Goal: Task Accomplishment & Management: Manage account settings

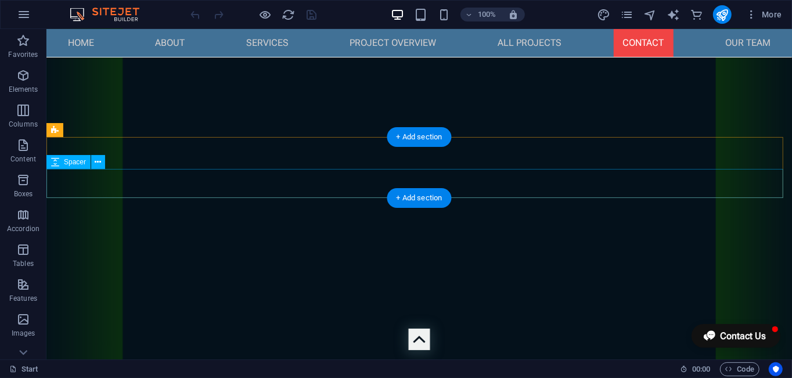
scroll to position [3824, 0]
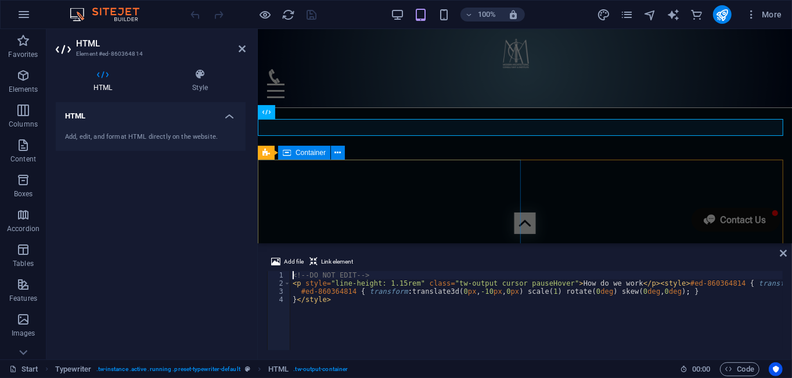
scroll to position [3826, 0]
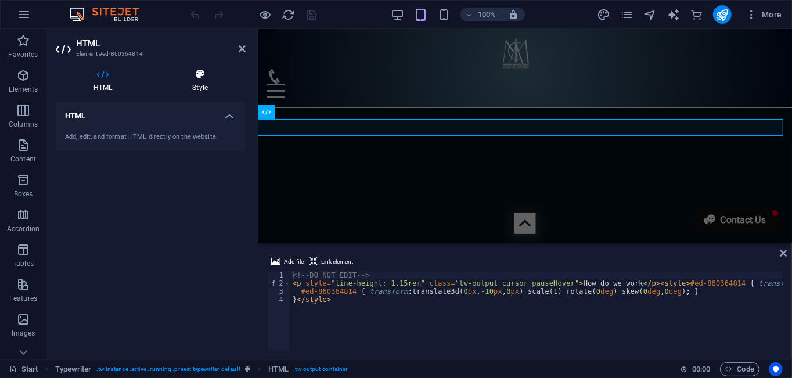
click at [192, 76] on icon at bounding box center [199, 75] width 91 height 12
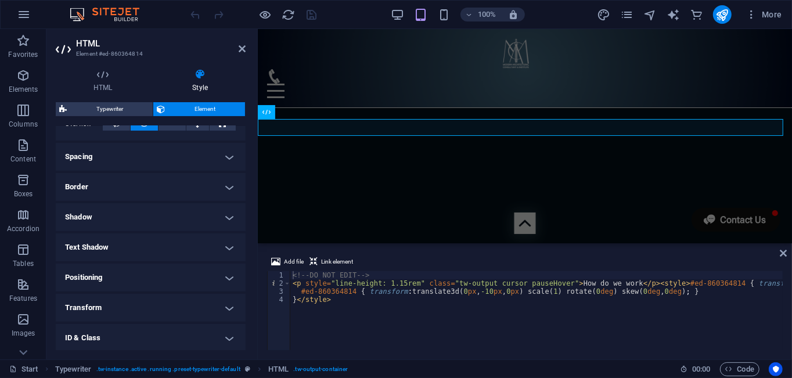
scroll to position [232, 0]
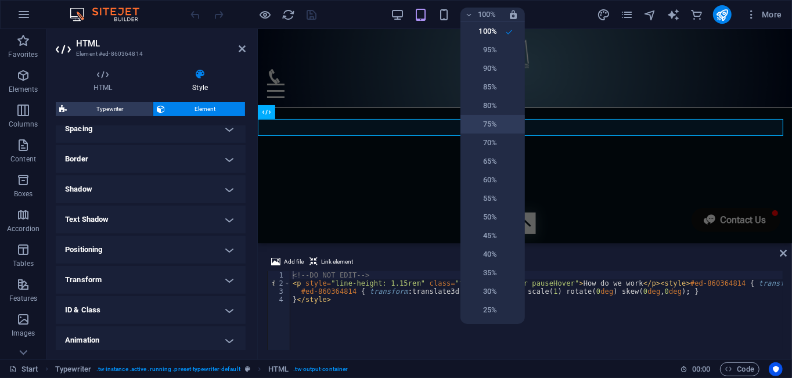
click at [483, 129] on h6 "75%" at bounding box center [482, 124] width 30 height 14
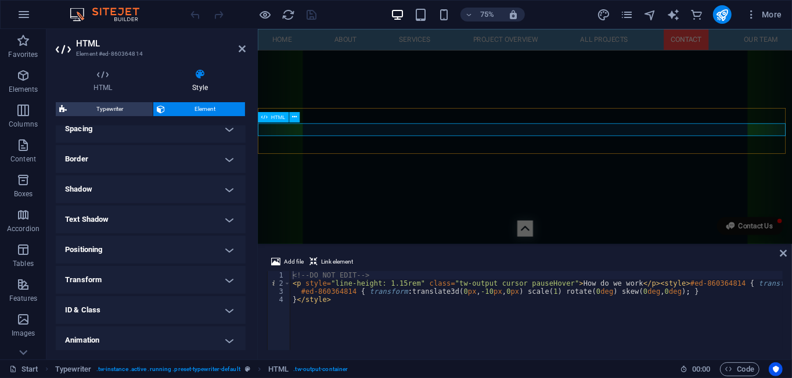
scroll to position [3818, 0]
click at [229, 276] on h4 "Transform" at bounding box center [151, 280] width 190 height 28
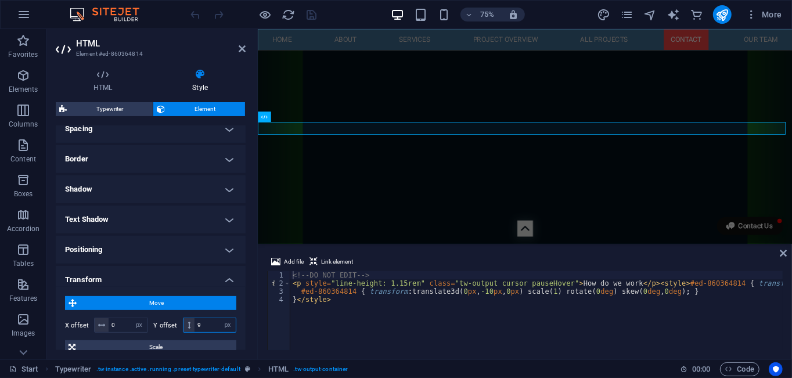
drag, startPoint x: 211, startPoint y: 329, endPoint x: 160, endPoint y: 327, distance: 50.5
click at [160, 327] on div "Y offset 9 px rem % em vh vw" at bounding box center [195, 325] width 83 height 15
drag, startPoint x: 205, startPoint y: 322, endPoint x: 173, endPoint y: 330, distance: 33.1
click at [173, 330] on div "Y offset 20 px rem % em vh vw" at bounding box center [195, 325] width 83 height 15
type input "0"
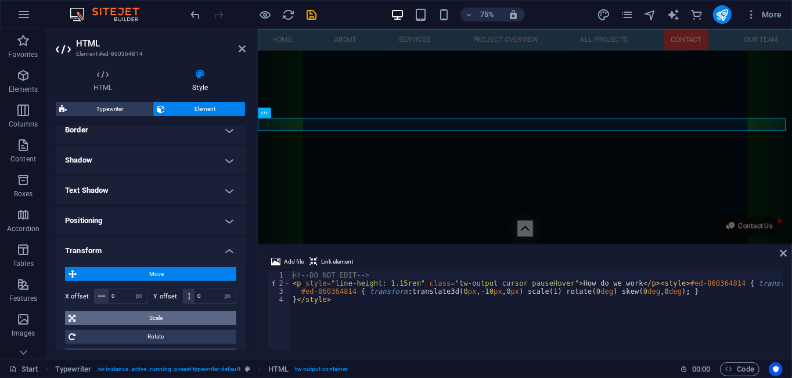
scroll to position [290, 0]
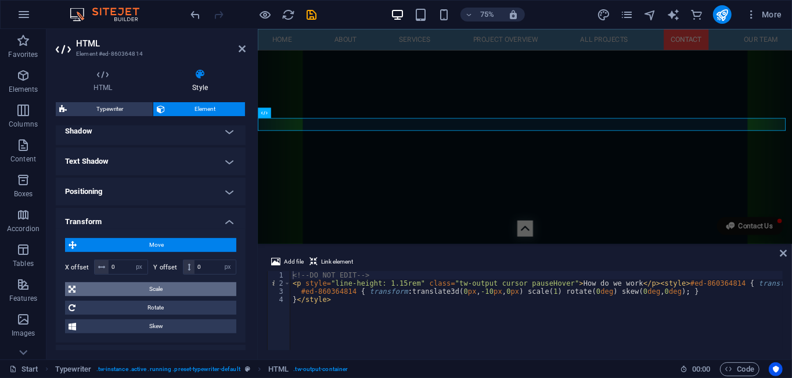
click at [158, 289] on span "Scale" at bounding box center [156, 289] width 154 height 14
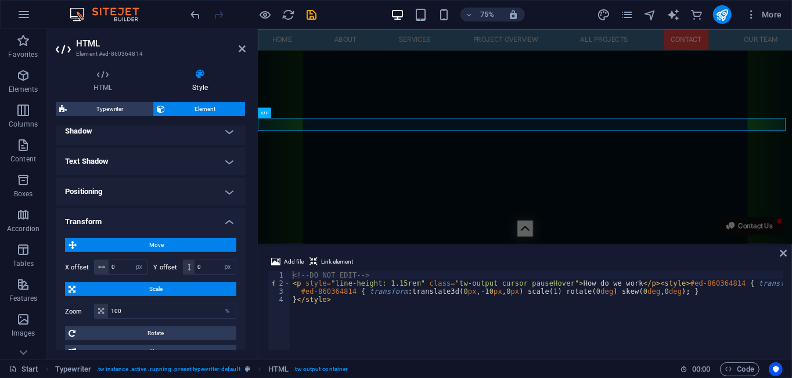
click at [160, 287] on span "Scale" at bounding box center [156, 289] width 154 height 14
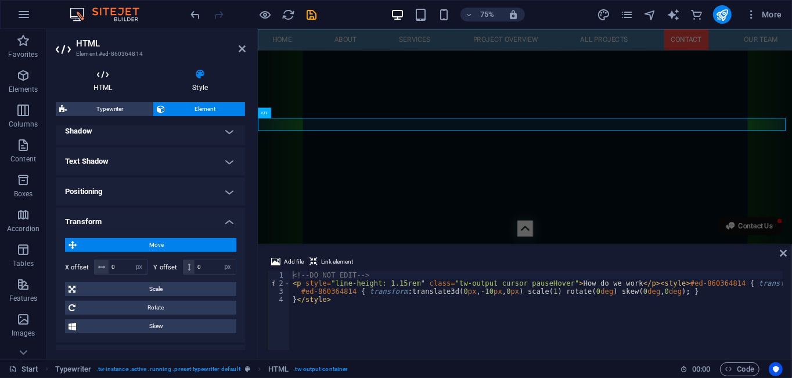
click at [101, 77] on icon at bounding box center [103, 75] width 94 height 12
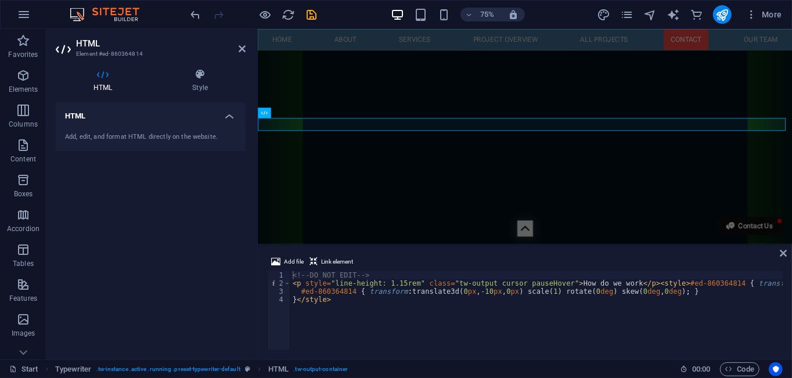
click at [172, 136] on div "Add, edit, and format HTML directly on the website." at bounding box center [150, 137] width 171 height 10
click at [199, 78] on icon at bounding box center [199, 75] width 91 height 12
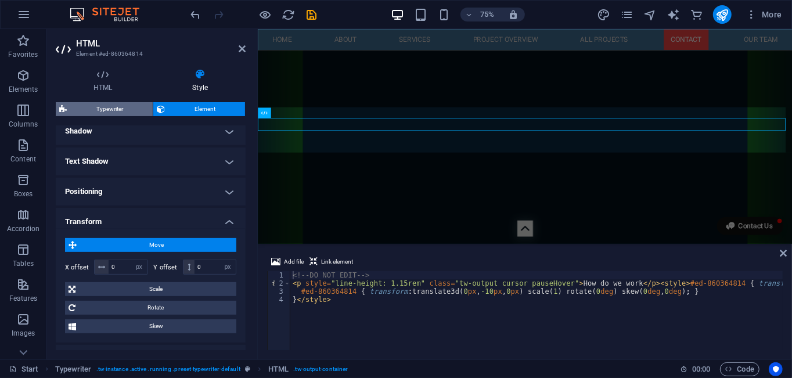
click at [98, 109] on span "Typewriter" at bounding box center [109, 109] width 79 height 14
select select "ms"
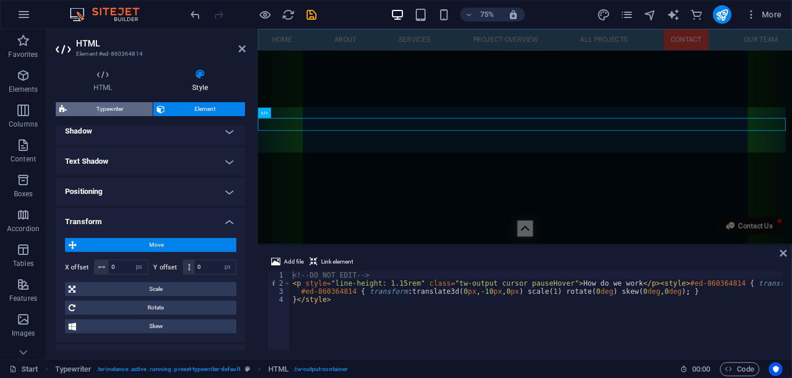
select select "scroll"
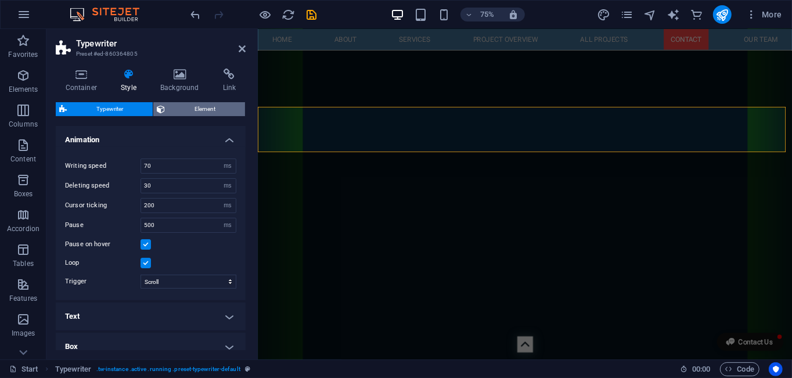
click at [186, 107] on span "Element" at bounding box center [204, 109] width 73 height 14
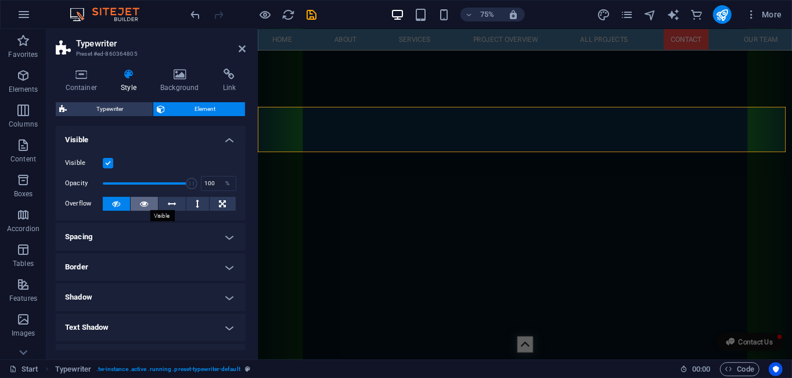
click at [141, 206] on icon at bounding box center [145, 204] width 8 height 14
click at [86, 78] on icon at bounding box center [81, 75] width 51 height 12
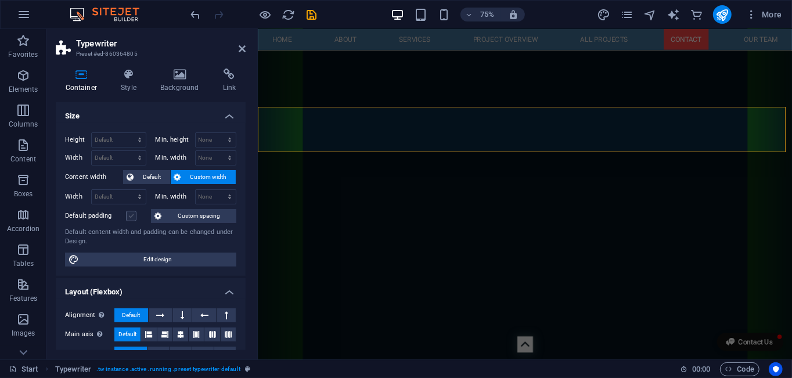
click at [129, 215] on label at bounding box center [131, 216] width 10 height 10
click at [0, 0] on input "Default padding" at bounding box center [0, 0] width 0 height 0
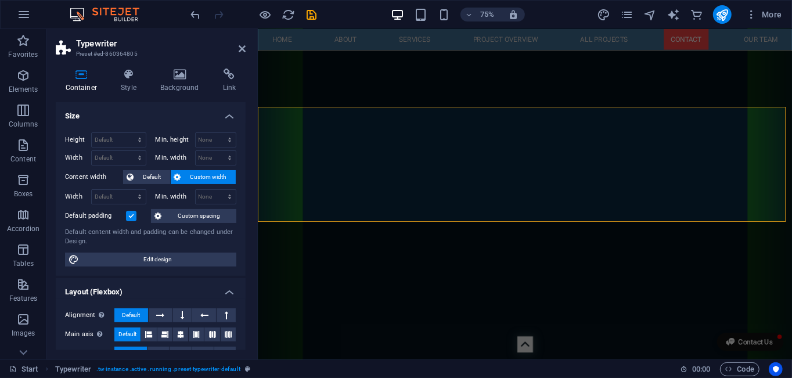
click at [129, 215] on label at bounding box center [131, 216] width 10 height 10
click at [0, 0] on input "Default padding" at bounding box center [0, 0] width 0 height 0
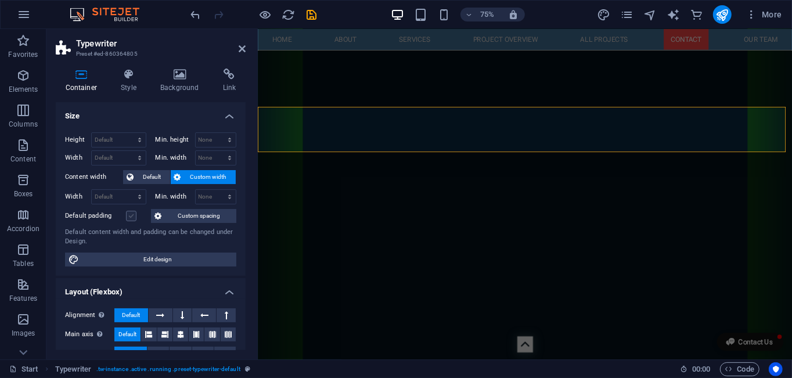
click at [129, 215] on label at bounding box center [131, 216] width 10 height 10
click at [0, 0] on input "Default padding" at bounding box center [0, 0] width 0 height 0
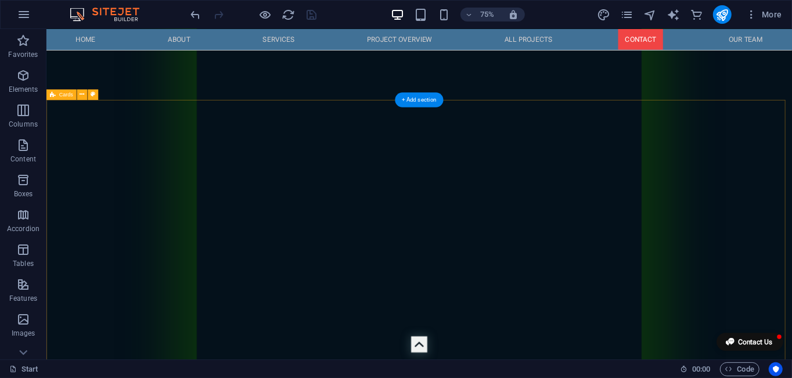
scroll to position [5199, 0]
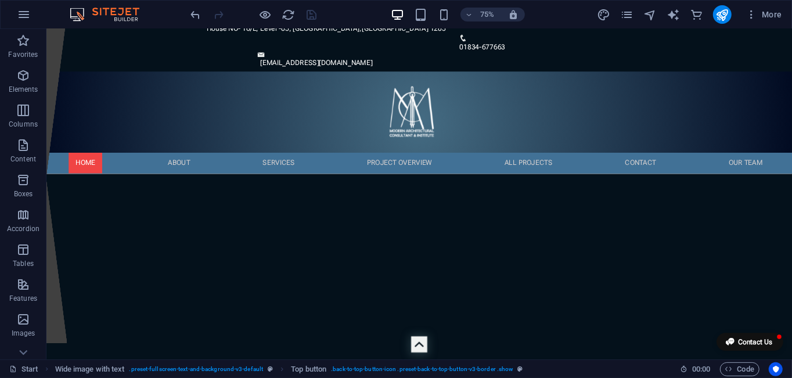
scroll to position [0, 0]
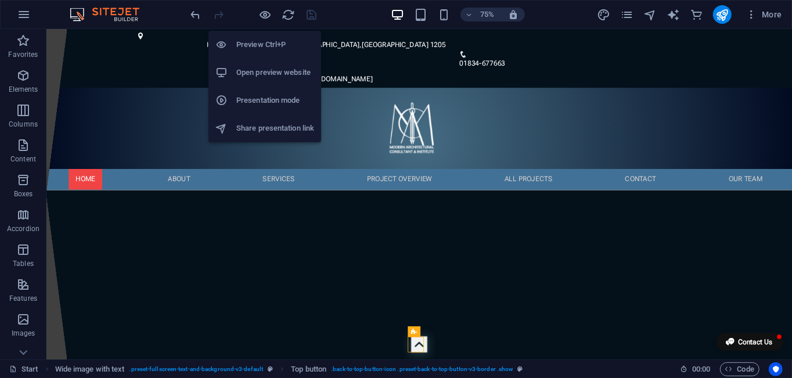
click at [268, 34] on li "Preview Ctrl+P" at bounding box center [264, 45] width 113 height 28
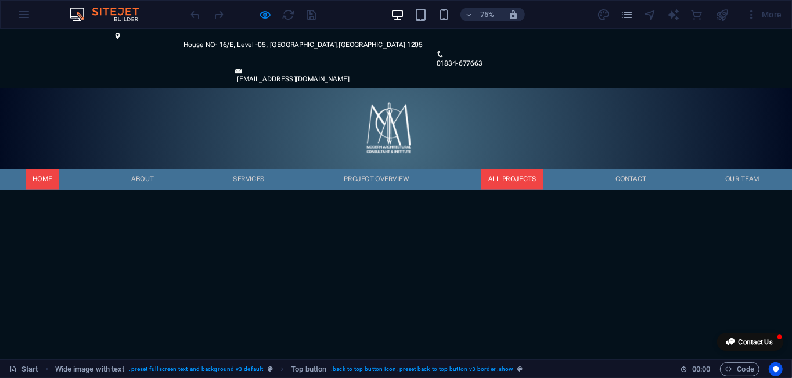
click at [676, 215] on link "All Projects" at bounding box center [683, 229] width 82 height 28
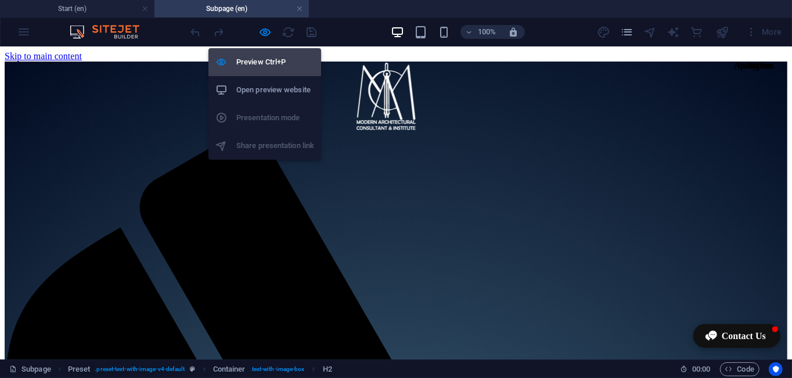
click at [262, 55] on h6 "Preview Ctrl+P" at bounding box center [275, 62] width 78 height 14
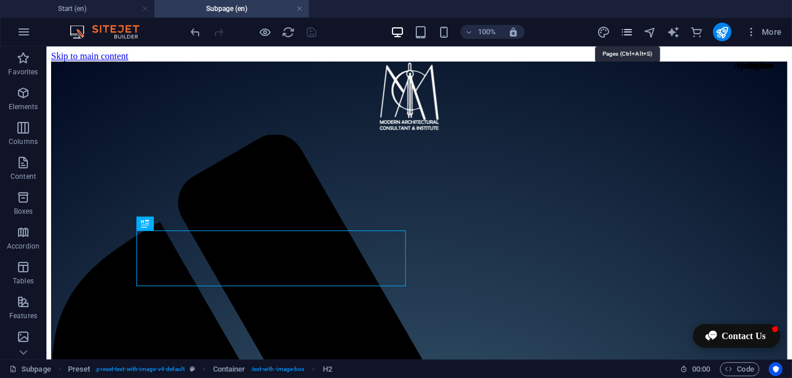
click at [628, 33] on icon "pages" at bounding box center [626, 32] width 13 height 13
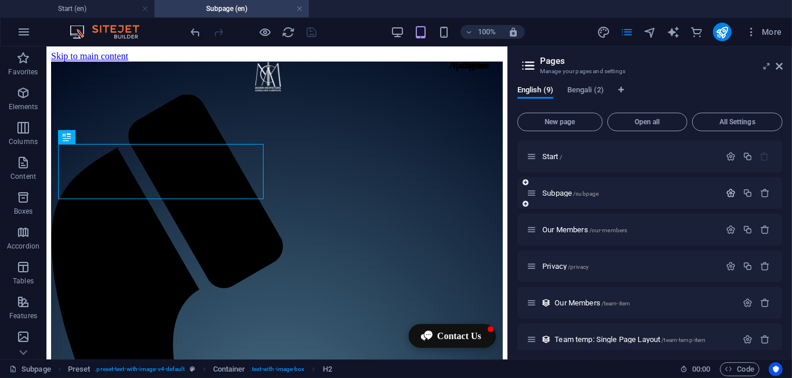
click at [729, 193] on icon "button" at bounding box center [731, 193] width 10 height 10
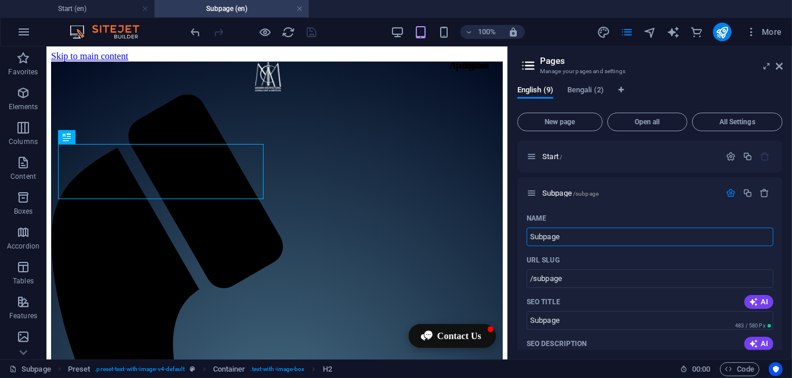
drag, startPoint x: 628, startPoint y: 283, endPoint x: 506, endPoint y: 232, distance: 131.7
type input "Al"
type input "/a"
type input "A"
type input "All"
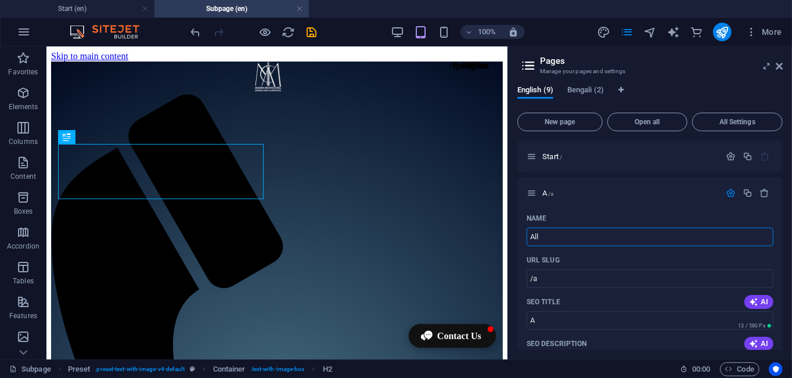
type input "/all"
type input "All"
type input "All Projects"
type input "/all-projects"
type input "All Projects"
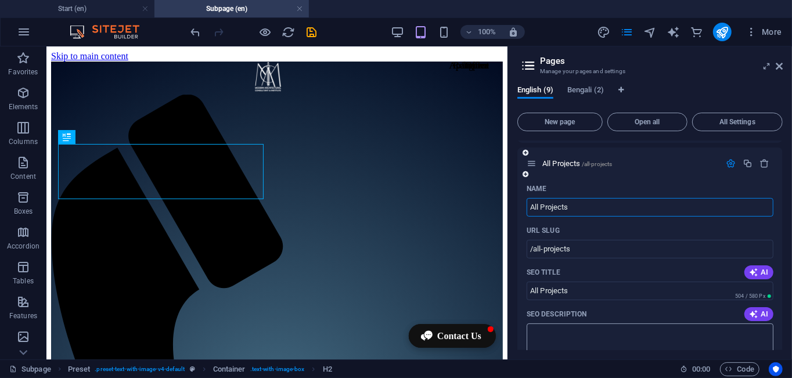
scroll to position [58, 0]
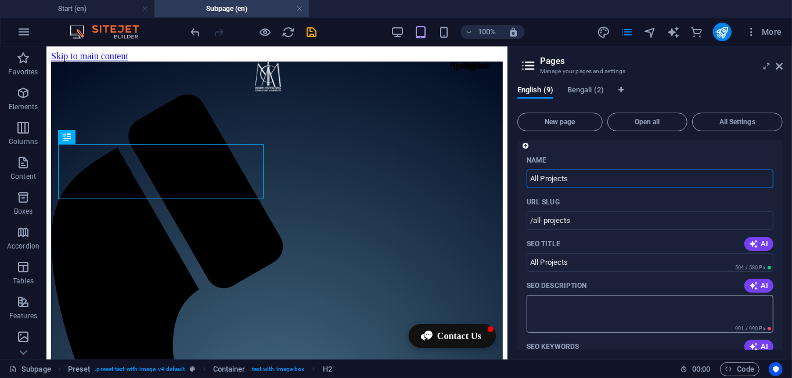
type input "All Projects"
click at [578, 309] on textarea "SEO Description" at bounding box center [650, 314] width 247 height 38
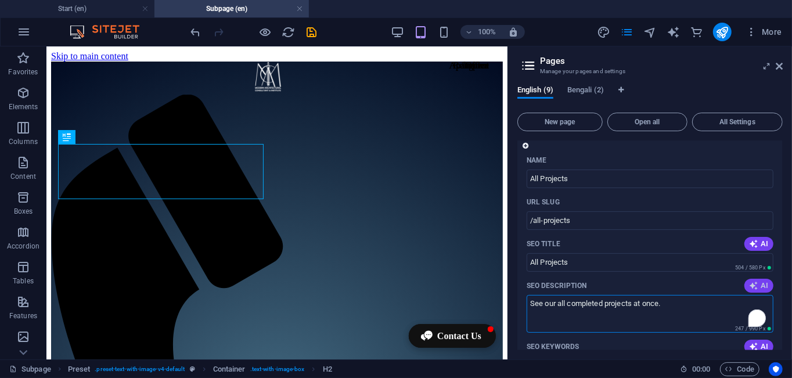
click at [757, 287] on span "AI" at bounding box center [759, 285] width 20 height 9
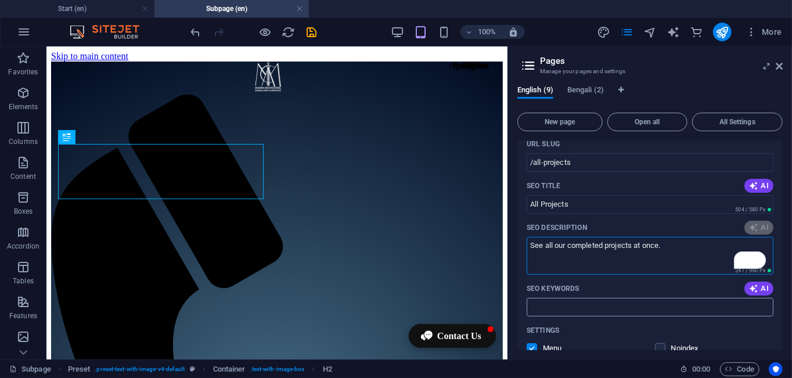
type textarea "See all our completed projects at once."
click at [597, 309] on input "SEO Keywords" at bounding box center [650, 307] width 247 height 19
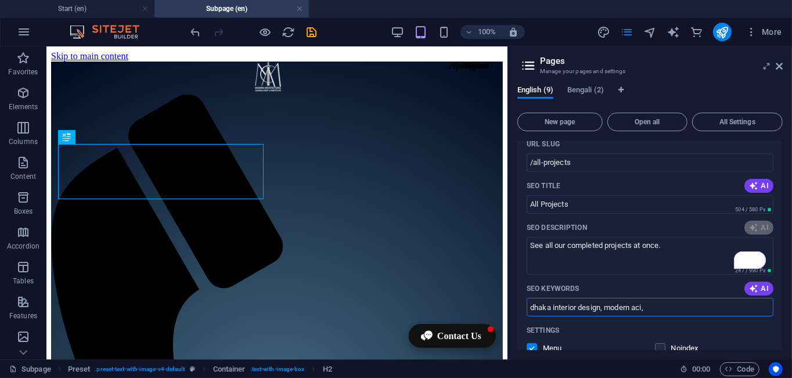
type input "dhaka interior design, modern aci,"
type textarea "Explore our portfolio of completed projects showcasing innovative designs and q…"
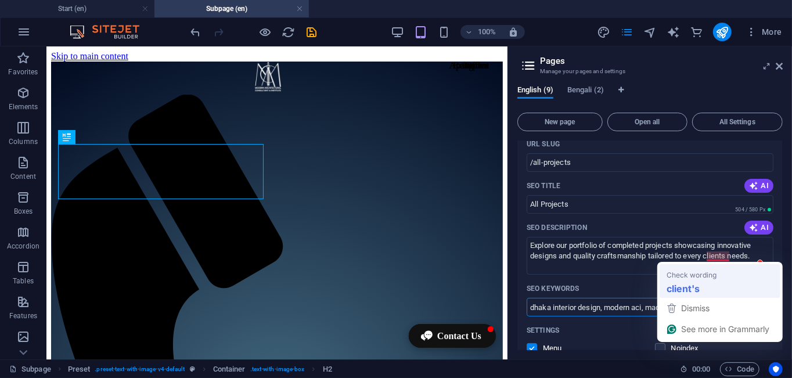
type input "dhaka interior design, modern aci, maci"
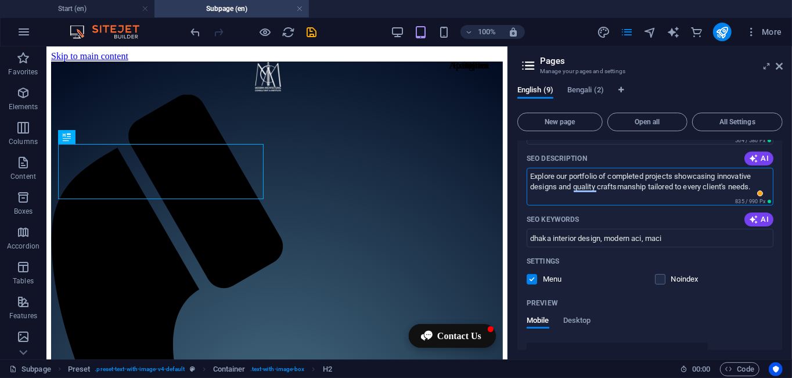
scroll to position [58, 0]
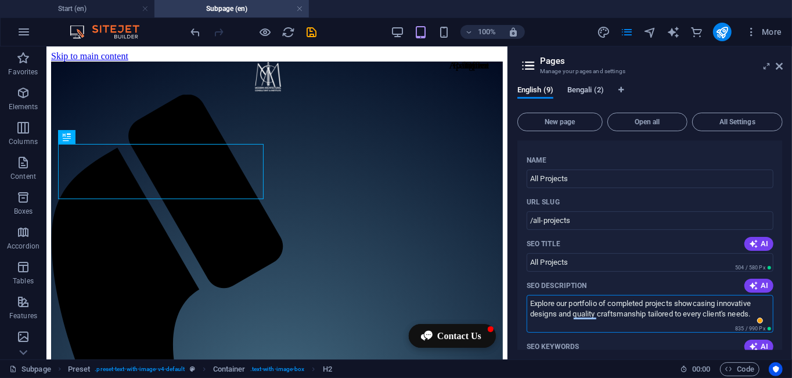
type textarea "Explore our portfolio of completed projects showcasing innovative designs and q…"
click at [578, 90] on span "Bengali (2)" at bounding box center [585, 91] width 37 height 16
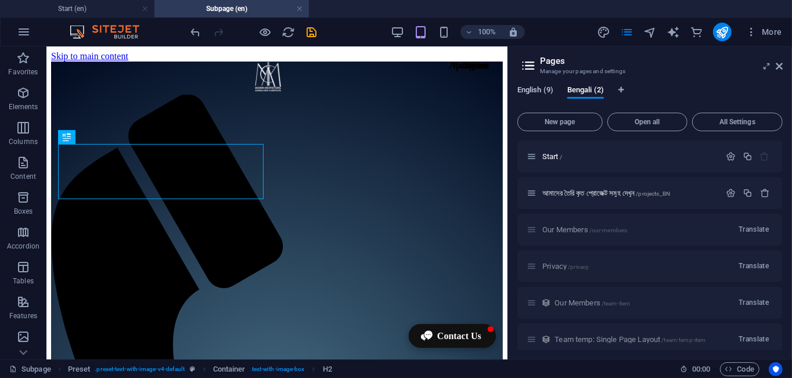
click at [542, 89] on span "English (9)" at bounding box center [535, 91] width 36 height 16
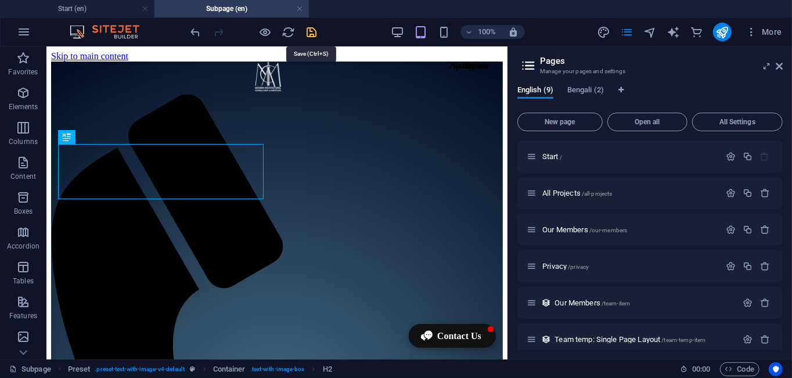
click at [312, 31] on icon "save" at bounding box center [311, 32] width 13 height 13
